Goal: Download file/media

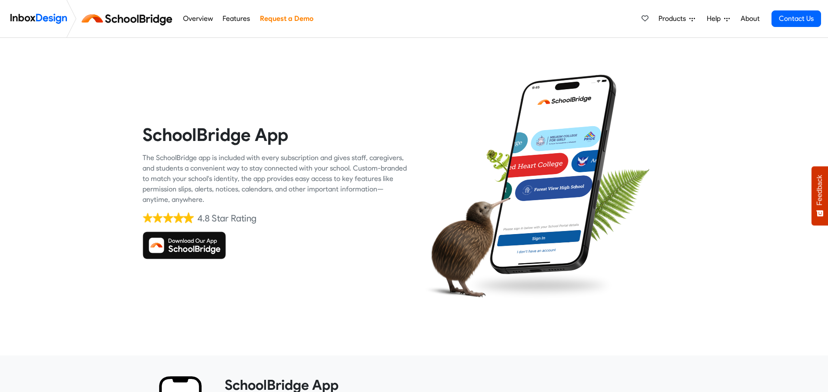
drag, startPoint x: 0, startPoint y: 0, endPoint x: 449, endPoint y: 224, distance: 501.6
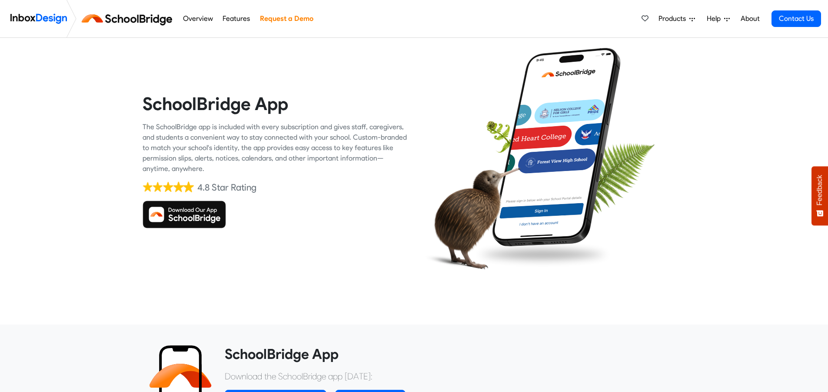
scroll to position [28, 0]
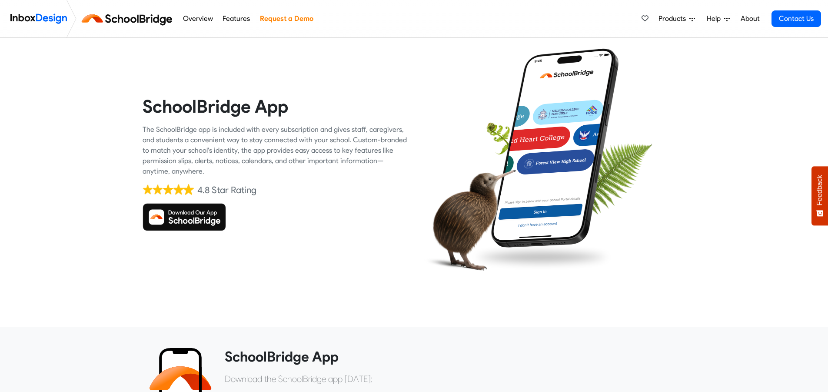
click at [176, 213] on img at bounding box center [185, 217] width 84 height 28
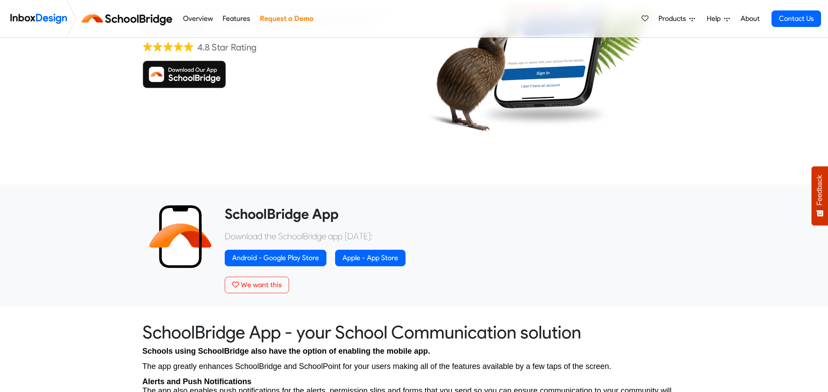
scroll to position [185, 0]
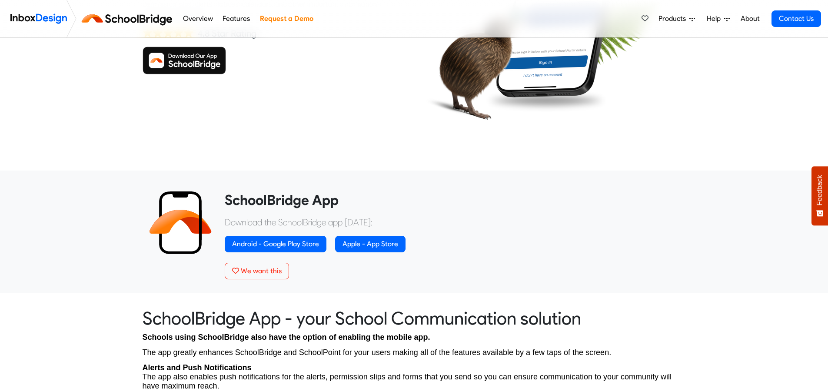
click at [311, 233] on div "Download the SchoolBridge app today: Android - Google Play Store Apple - App St…" at bounding box center [452, 236] width 455 height 40
click at [316, 220] on p "Download the SchoolBridge app [DATE]:" at bounding box center [452, 222] width 455 height 13
click at [308, 197] on heading "SchoolBridge App" at bounding box center [452, 199] width 455 height 17
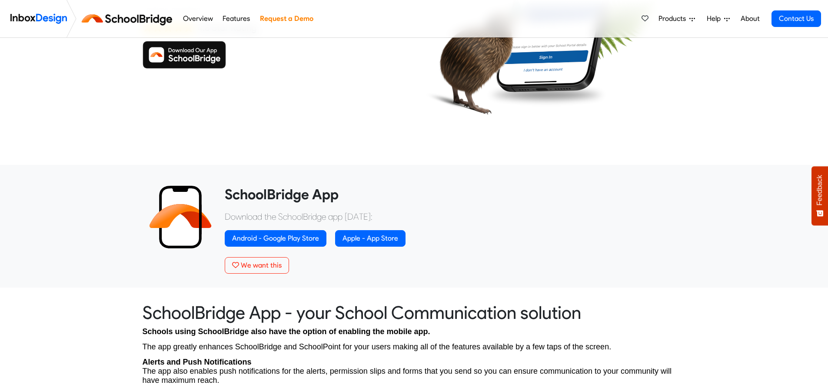
scroll to position [179, 0]
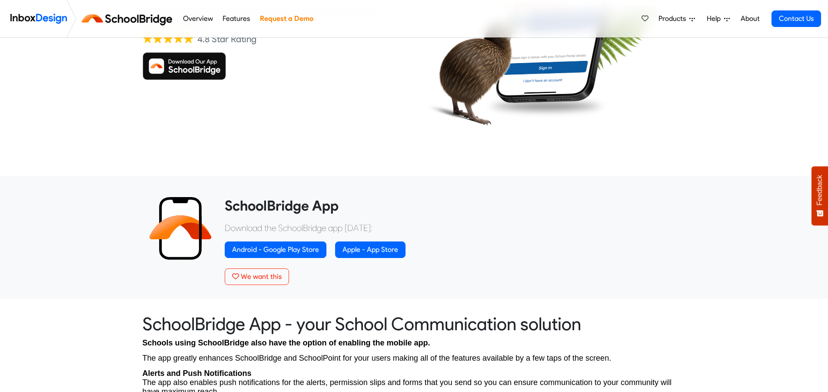
click at [188, 67] on img at bounding box center [185, 66] width 84 height 28
